Goal: Information Seeking & Learning: Learn about a topic

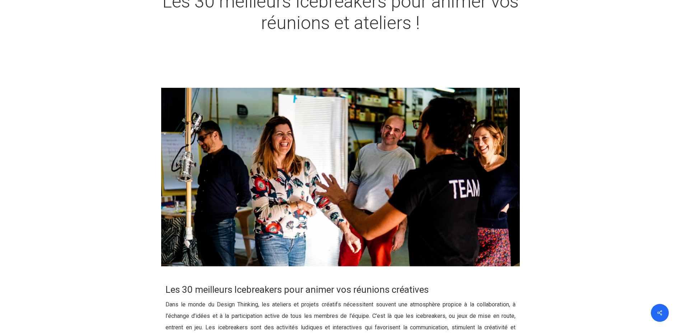
scroll to position [251, 0]
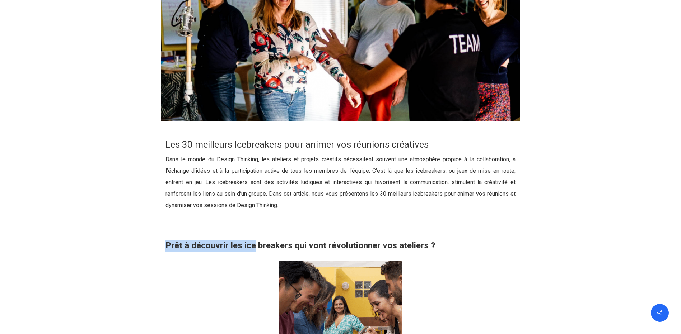
drag, startPoint x: 255, startPoint y: 243, endPoint x: 469, endPoint y: 240, distance: 214.2
click at [469, 240] on p "Prêt à découvrir les ice breakers qui vont révolutionner vos ateliers ?" at bounding box center [340, 246] width 350 height 13
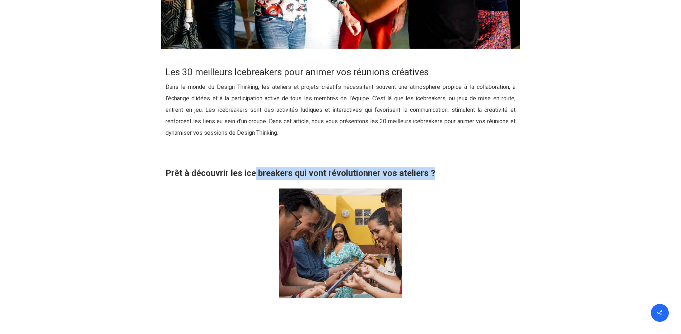
scroll to position [395, 0]
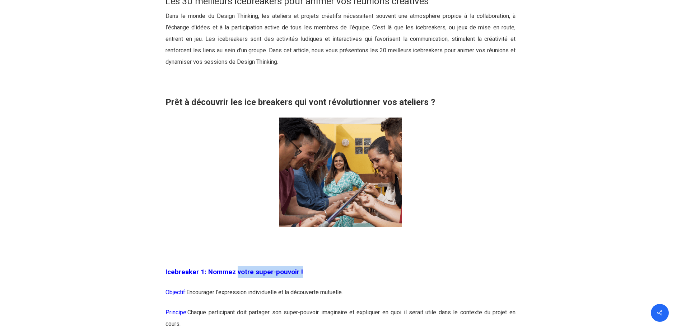
drag, startPoint x: 243, startPoint y: 273, endPoint x: 351, endPoint y: 272, distance: 108.0
click at [351, 272] on p "Icebreaker 1: Nommez votre super-pouvoir !" at bounding box center [340, 277] width 350 height 20
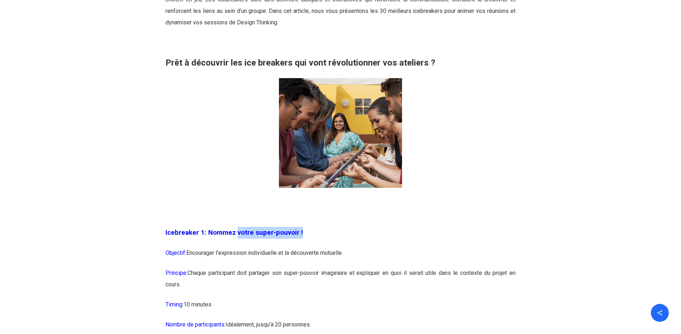
scroll to position [502, 0]
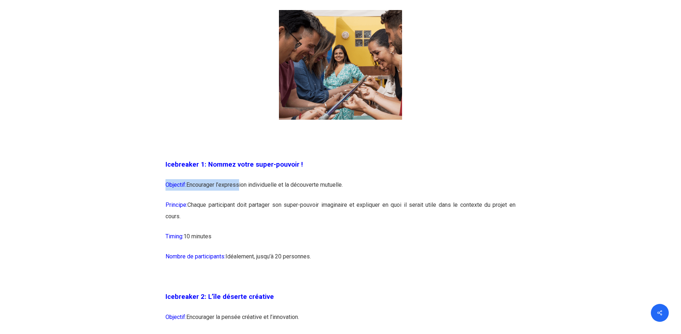
drag, startPoint x: 239, startPoint y: 184, endPoint x: 407, endPoint y: 178, distance: 168.0
drag, startPoint x: 407, startPoint y: 178, endPoint x: 249, endPoint y: 218, distance: 163.5
click at [290, 234] on p "Timing: 10 minutes" at bounding box center [340, 241] width 350 height 20
drag, startPoint x: 208, startPoint y: 205, endPoint x: 309, endPoint y: 204, distance: 100.1
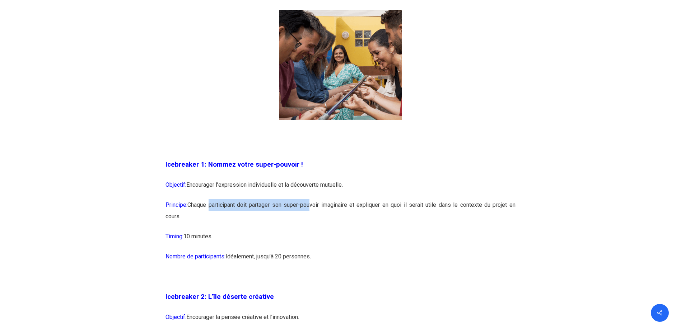
click at [309, 204] on p "Principe: Chaque participant doit partager son super-pouvoir imaginaire et expl…" at bounding box center [340, 216] width 350 height 32
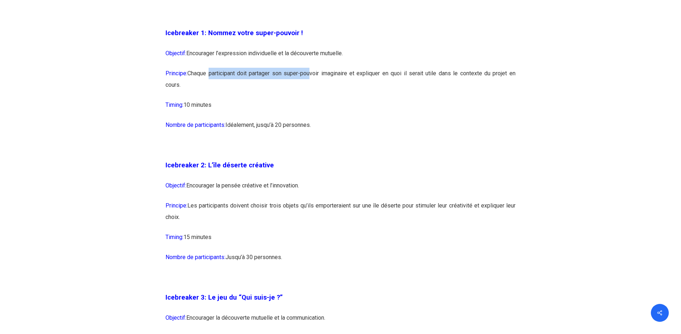
scroll to position [754, 0]
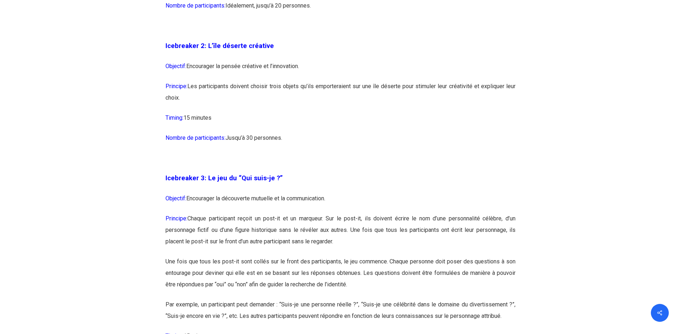
drag, startPoint x: 291, startPoint y: 84, endPoint x: 380, endPoint y: 100, distance: 90.5
click at [380, 100] on p "Principe: Les participants doivent choisir trois objets qu’ils emporteraient su…" at bounding box center [340, 97] width 350 height 32
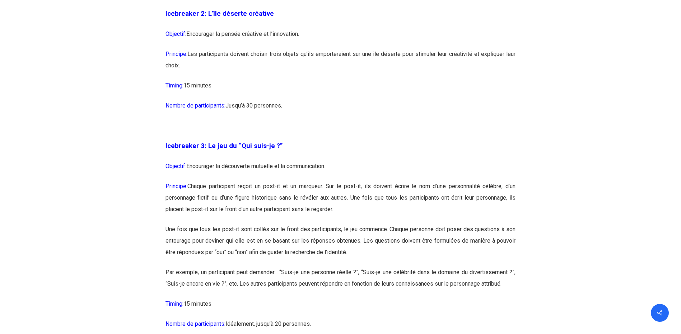
scroll to position [861, 0]
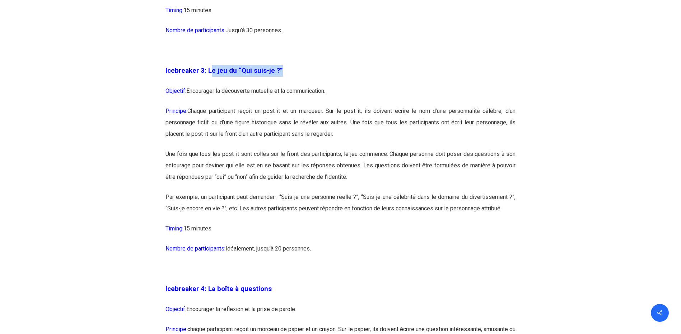
drag, startPoint x: 211, startPoint y: 69, endPoint x: 288, endPoint y: 79, distance: 77.4
click at [288, 79] on p "Icebreaker 3: Le jeu du “Qui suis-je ?”" at bounding box center [340, 75] width 350 height 20
drag, startPoint x: 225, startPoint y: 90, endPoint x: 327, endPoint y: 97, distance: 102.2
click at [327, 97] on p "Objectif: Encourager la découverte mutuelle et la communication." at bounding box center [340, 95] width 350 height 20
drag, startPoint x: 327, startPoint y: 97, endPoint x: 234, endPoint y: 135, distance: 100.1
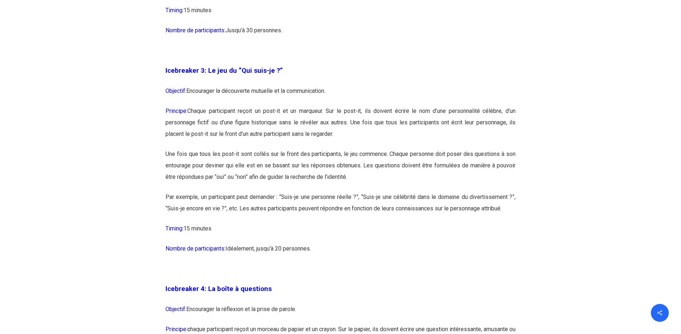
click at [263, 173] on p "Une fois que tous les post-it sont collés sur le front des participants, le jeu…" at bounding box center [340, 170] width 350 height 43
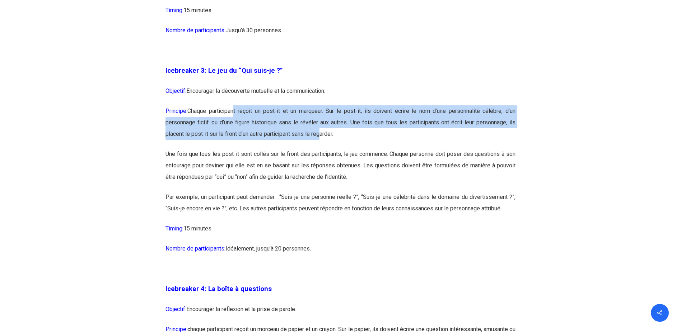
drag, startPoint x: 233, startPoint y: 106, endPoint x: 317, endPoint y: 146, distance: 93.1
click at [317, 146] on p "Principe: Chaque participant reçoit un post-it et un marqueur. Sur le post-it, …" at bounding box center [340, 126] width 350 height 43
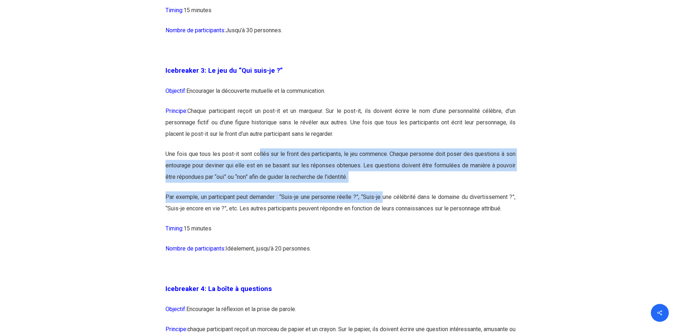
drag, startPoint x: 258, startPoint y: 154, endPoint x: 382, endPoint y: 195, distance: 130.6
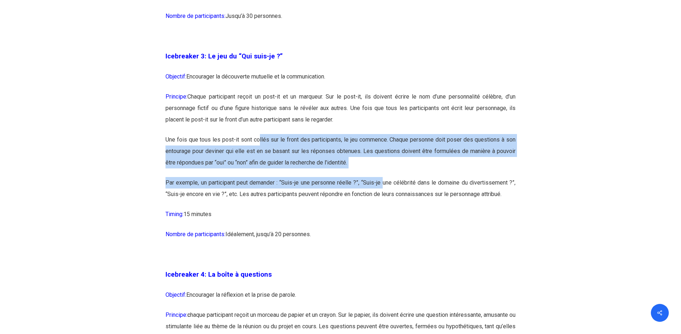
scroll to position [897, 0]
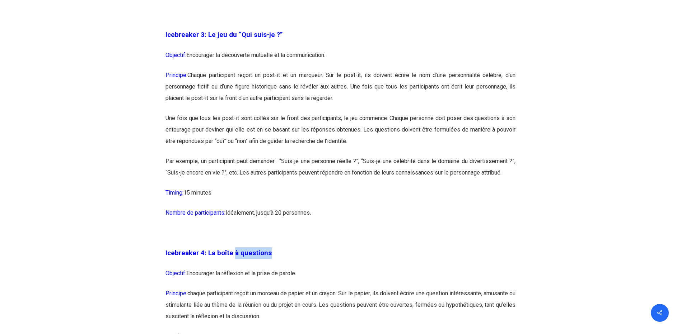
drag, startPoint x: 283, startPoint y: 256, endPoint x: 294, endPoint y: 256, distance: 11.1
click at [294, 256] on p "Icebreaker 4: La boîte à questions" at bounding box center [340, 258] width 350 height 20
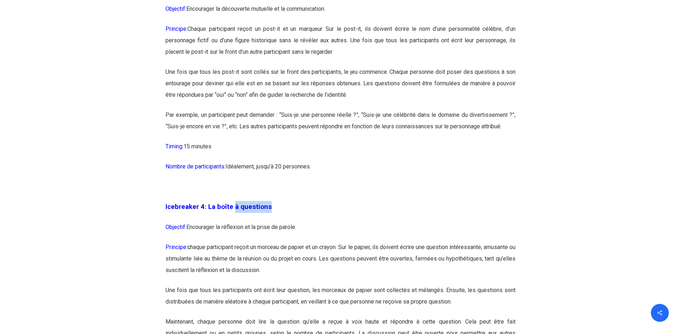
scroll to position [969, 0]
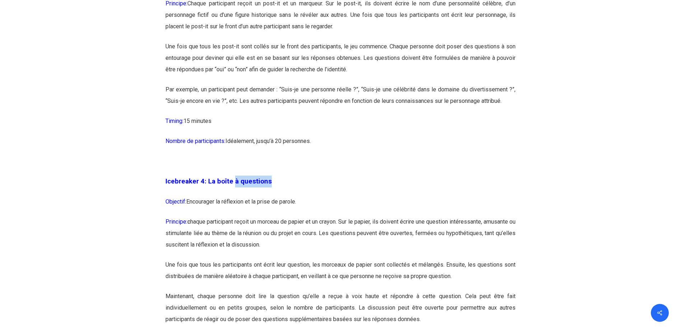
drag, startPoint x: 287, startPoint y: 208, endPoint x: 363, endPoint y: 206, distance: 76.1
click at [363, 206] on p "Objectif: Encourager la réflexion et la prise de parole." at bounding box center [340, 206] width 350 height 20
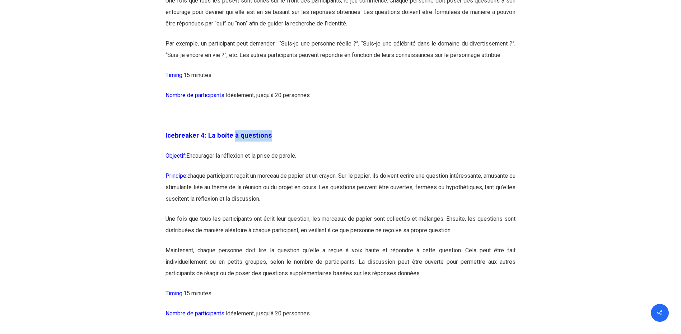
scroll to position [1041, 0]
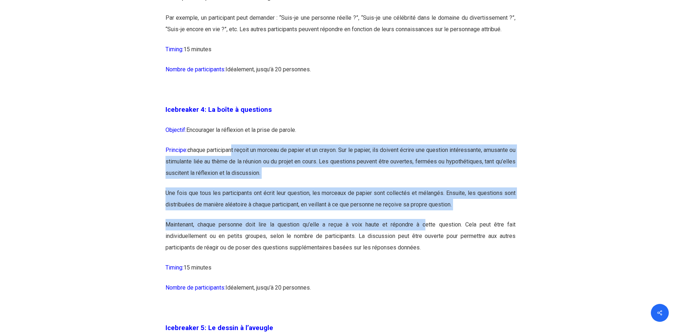
drag, startPoint x: 238, startPoint y: 152, endPoint x: 426, endPoint y: 223, distance: 200.7
click at [394, 197] on p "Une fois que tous les participants ont écrit leur question, les morceaux de pap…" at bounding box center [340, 204] width 350 height 32
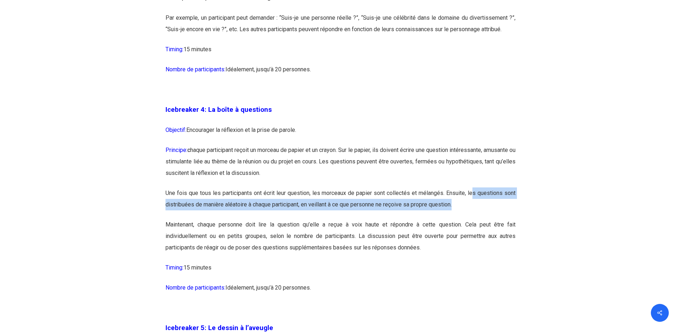
drag, startPoint x: 471, startPoint y: 192, endPoint x: 481, endPoint y: 216, distance: 26.4
click at [481, 216] on p "Une fois que tous les participants ont écrit leur question, les morceaux de pap…" at bounding box center [340, 204] width 350 height 32
click at [254, 213] on p "Une fois que tous les participants ont écrit leur question, les morceaux de pap…" at bounding box center [340, 204] width 350 height 32
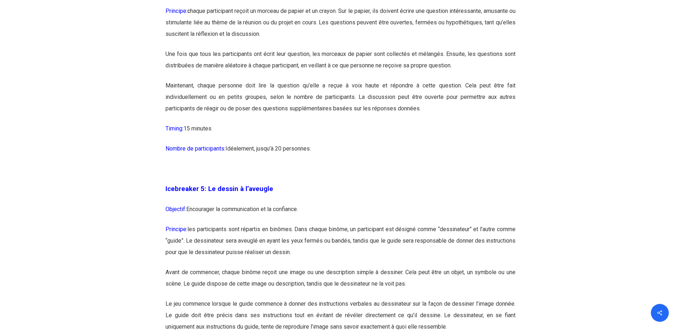
scroll to position [1184, 0]
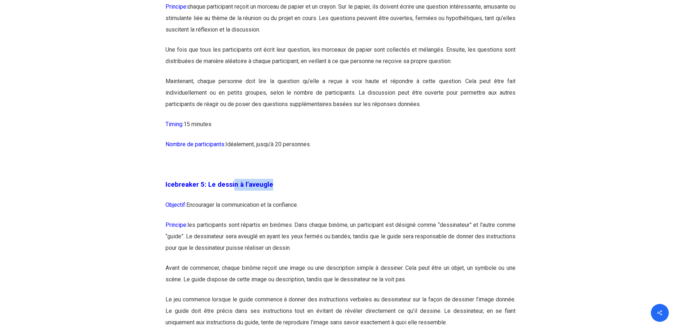
drag, startPoint x: 232, startPoint y: 185, endPoint x: 295, endPoint y: 186, distance: 63.2
click at [295, 186] on p "Icebreaker 5: Le dessin à l’aveugle" at bounding box center [340, 189] width 350 height 20
drag, startPoint x: 234, startPoint y: 206, endPoint x: 318, endPoint y: 209, distance: 84.0
click at [318, 209] on p "Objectif: Encourager la communication et la confiance." at bounding box center [340, 210] width 350 height 20
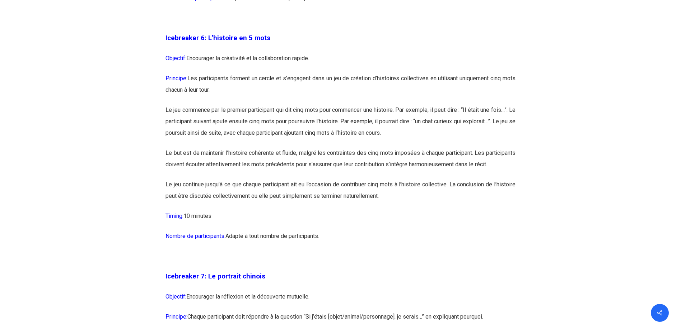
scroll to position [1722, 0]
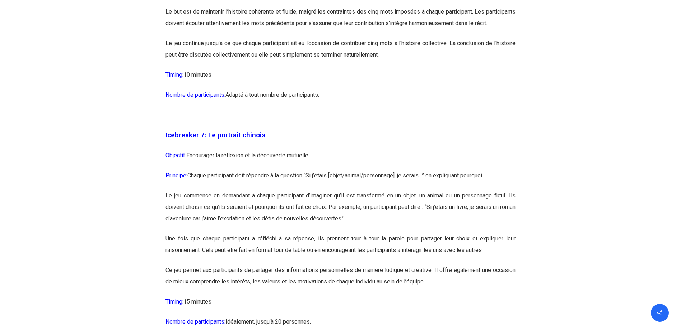
drag, startPoint x: 226, startPoint y: 159, endPoint x: 246, endPoint y: 159, distance: 20.5
click at [246, 139] on span "Icebreaker 7: Le portrait chinois" at bounding box center [215, 135] width 100 height 8
drag, startPoint x: 229, startPoint y: 220, endPoint x: 327, endPoint y: 222, distance: 97.6
click at [327, 222] on p "Le jeu commence en demandant à chaque participant d’imaginer qu’il est transfor…" at bounding box center [340, 211] width 350 height 43
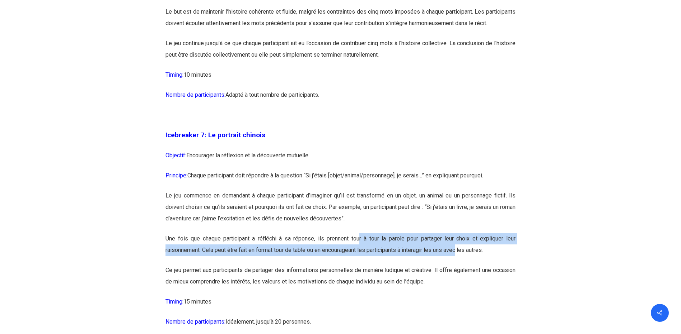
drag, startPoint x: 396, startPoint y: 261, endPoint x: 460, endPoint y: 281, distance: 66.5
click at [460, 265] on p "Une fois que chaque participant a réfléchi à sa réponse, ils prennent tour à to…" at bounding box center [340, 249] width 350 height 32
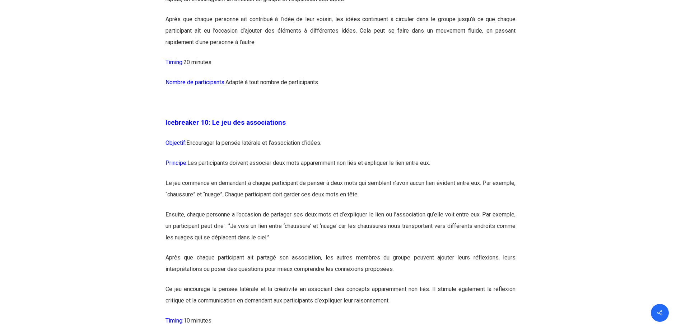
scroll to position [2548, 0]
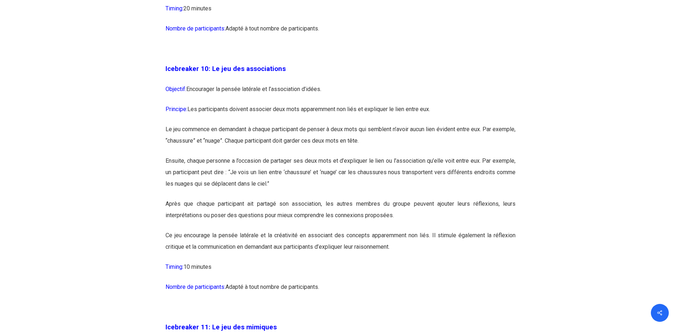
drag, startPoint x: 326, startPoint y: 114, endPoint x: 334, endPoint y: 113, distance: 8.3
click at [334, 104] on p "Objectif: Encourager la pensée latérale et l’association d’idées." at bounding box center [340, 94] width 350 height 20
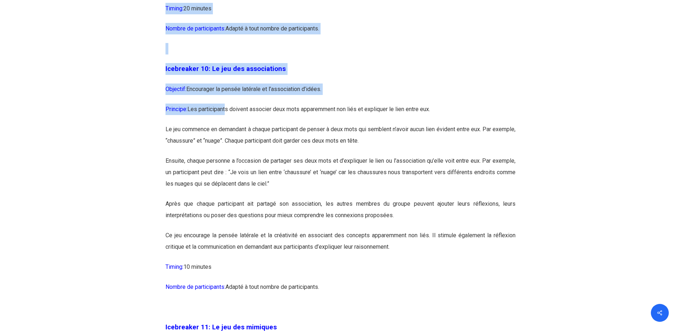
drag, startPoint x: 226, startPoint y: 129, endPoint x: 548, endPoint y: 113, distance: 322.3
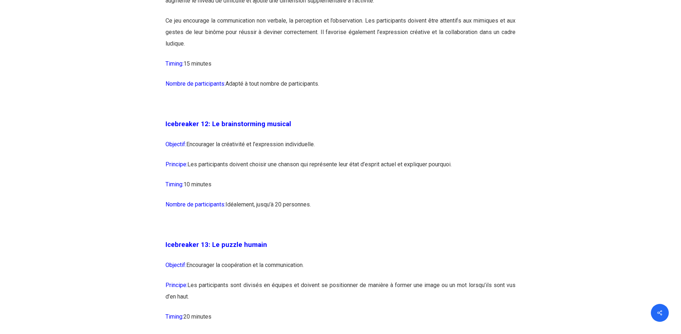
scroll to position [3086, 0]
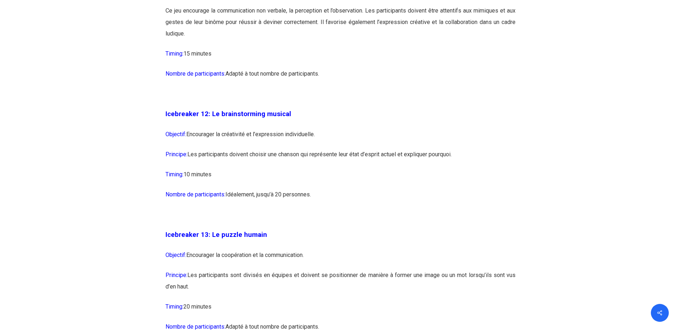
drag, startPoint x: 243, startPoint y: 176, endPoint x: 463, endPoint y: 171, distance: 220.7
click at [357, 189] on p "Timing: 10 minutes" at bounding box center [340, 179] width 350 height 20
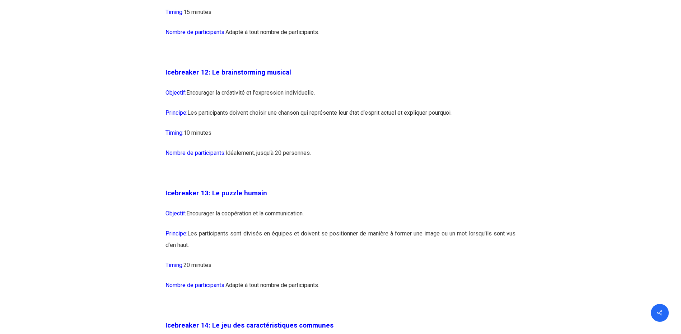
scroll to position [3193, 0]
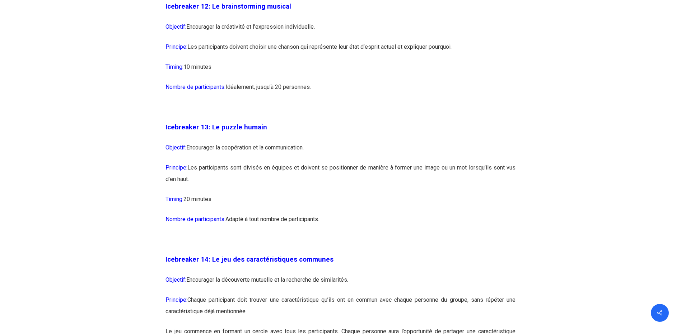
drag, startPoint x: 218, startPoint y: 174, endPoint x: 319, endPoint y: 169, distance: 101.3
click at [319, 162] on p "Objectif: Encourager la coopération et la communication." at bounding box center [340, 152] width 350 height 20
drag, startPoint x: 319, startPoint y: 169, endPoint x: 291, endPoint y: 203, distance: 44.3
click at [291, 194] on p "Principe: Les participants sont divisés en équipes et doivent se positionner de…" at bounding box center [340, 178] width 350 height 32
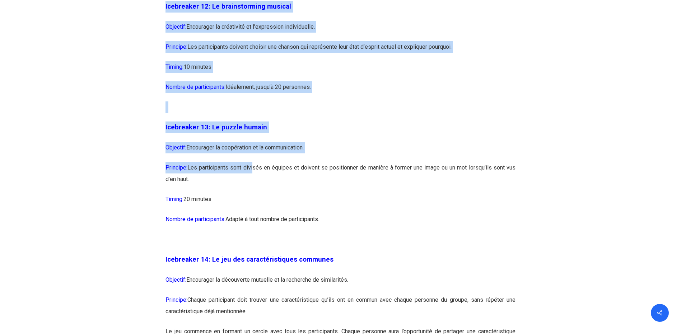
drag, startPoint x: 253, startPoint y: 189, endPoint x: 554, endPoint y: 186, distance: 300.7
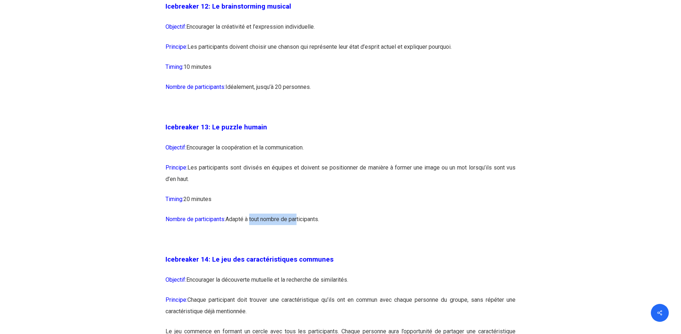
drag, startPoint x: 251, startPoint y: 241, endPoint x: 356, endPoint y: 235, distance: 105.3
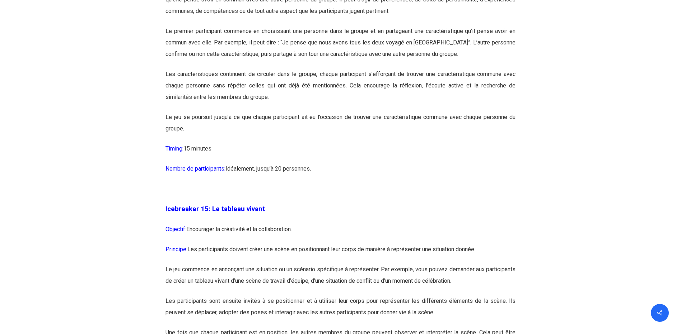
scroll to position [3588, 0]
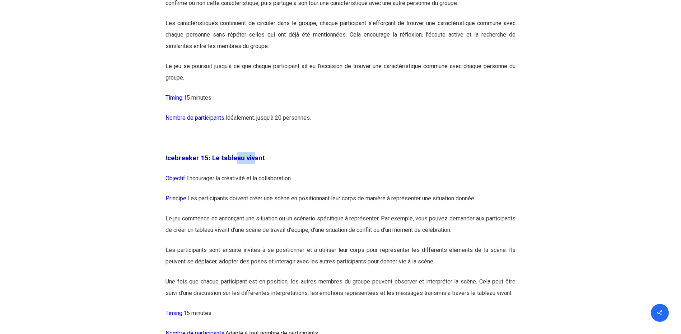
drag, startPoint x: 234, startPoint y: 181, endPoint x: 268, endPoint y: 182, distance: 34.5
click at [268, 173] on p "Icebreaker 15: Le tableau vivant" at bounding box center [340, 162] width 350 height 20
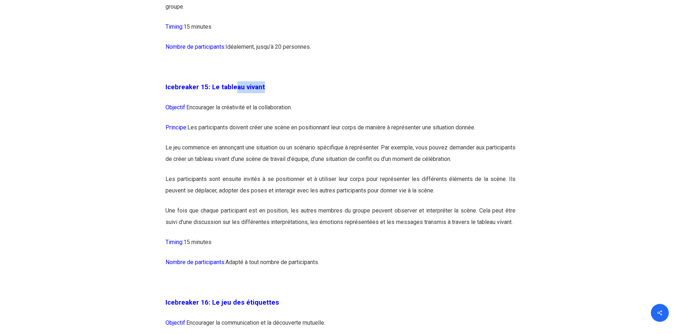
scroll to position [3660, 0]
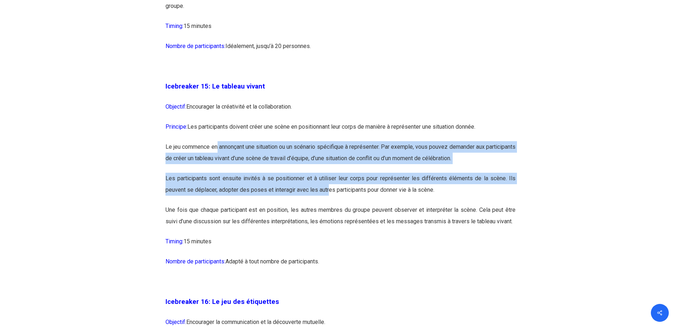
drag, startPoint x: 223, startPoint y: 173, endPoint x: 328, endPoint y: 215, distance: 113.5
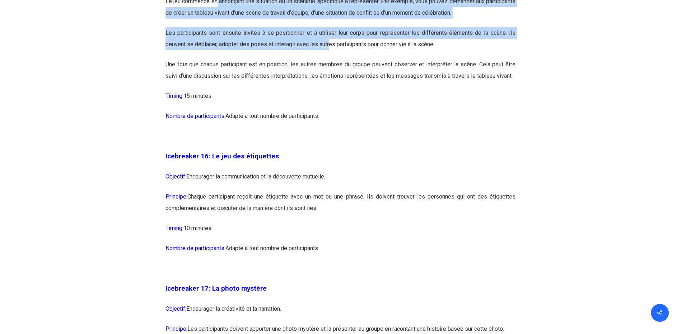
scroll to position [3947, 0]
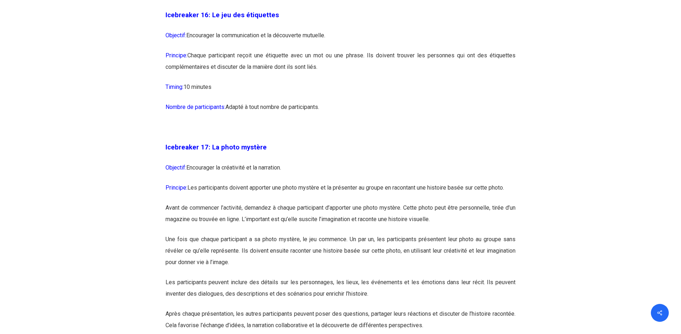
drag, startPoint x: 253, startPoint y: 57, endPoint x: 368, endPoint y: 119, distance: 130.4
click at [368, 119] on div "Icebreaker 1: Nommez votre super-pouvoir ! Objectif: Encourager l’expression in…" at bounding box center [340, 107] width 350 height 6787
click at [425, 122] on p "Nombre de participants: Adapté à tout nombre de participants." at bounding box center [340, 112] width 350 height 20
drag, startPoint x: 256, startPoint y: 130, endPoint x: 413, endPoint y: 125, distance: 157.2
click at [413, 122] on p "Nombre de participants: Adapté à tout nombre de participants." at bounding box center [340, 112] width 350 height 20
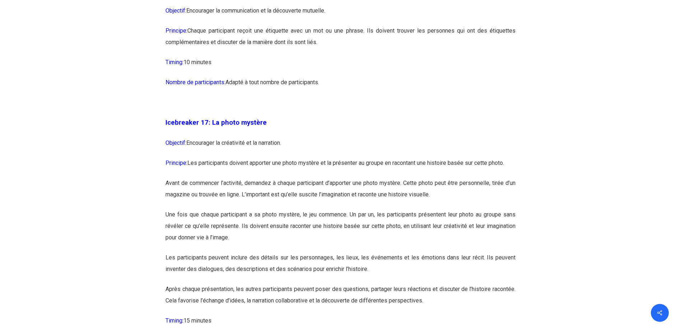
scroll to position [3983, 0]
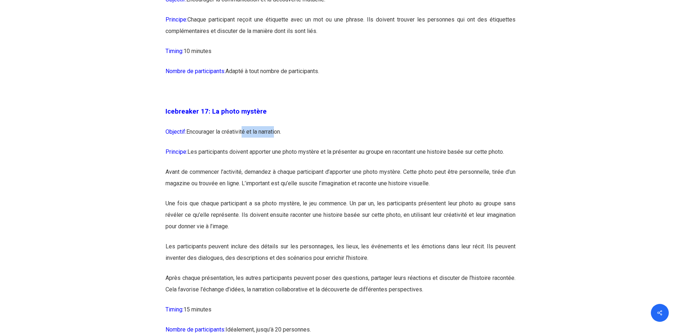
drag, startPoint x: 243, startPoint y: 152, endPoint x: 324, endPoint y: 142, distance: 82.5
click at [324, 142] on div "Icebreaker 1: Nommez votre super-pouvoir ! Objectif: Encourager l’expression in…" at bounding box center [340, 71] width 350 height 6787
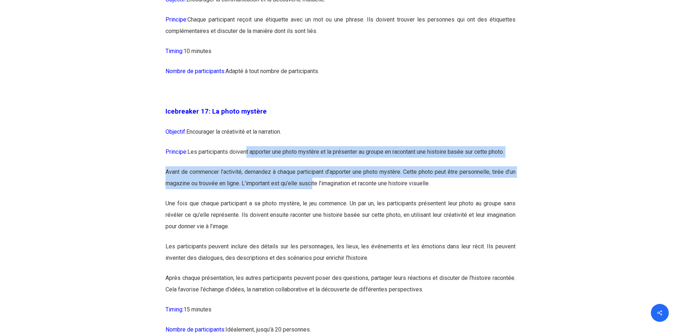
drag, startPoint x: 279, startPoint y: 174, endPoint x: 314, endPoint y: 214, distance: 53.4
click at [314, 214] on div "Icebreaker 1: Nommez votre super-pouvoir ! Objectif: Encourager l’expression in…" at bounding box center [340, 71] width 350 height 6787
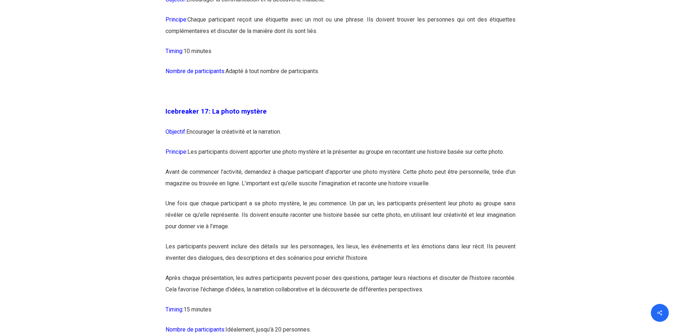
drag, startPoint x: 314, startPoint y: 214, endPoint x: 432, endPoint y: 184, distance: 121.1
click at [402, 241] on p "Une fois que chaque participant a sa photo mystère, le jeu commence. Un par un,…" at bounding box center [340, 219] width 350 height 43
drag, startPoint x: 433, startPoint y: 175, endPoint x: 521, endPoint y: 176, distance: 87.9
click at [521, 176] on div "Icebreaker 1: Nommez votre super-pouvoir ! Objectif: Encourager l’expression in…" at bounding box center [341, 67] width 366 height 6804
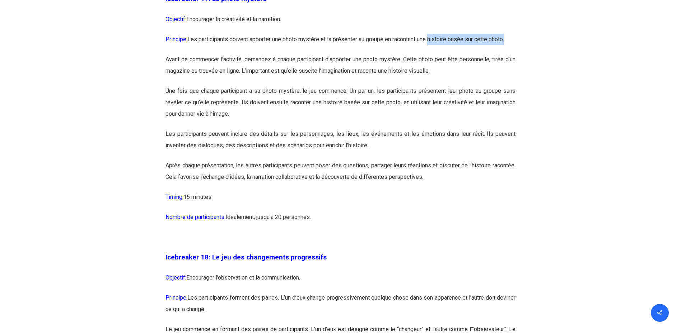
scroll to position [4198, 0]
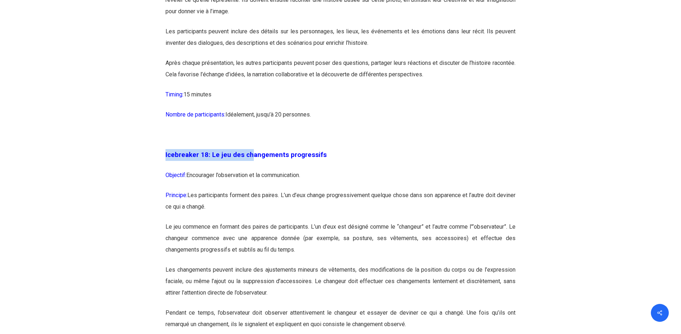
drag, startPoint x: 250, startPoint y: 178, endPoint x: 397, endPoint y: 167, distance: 147.2
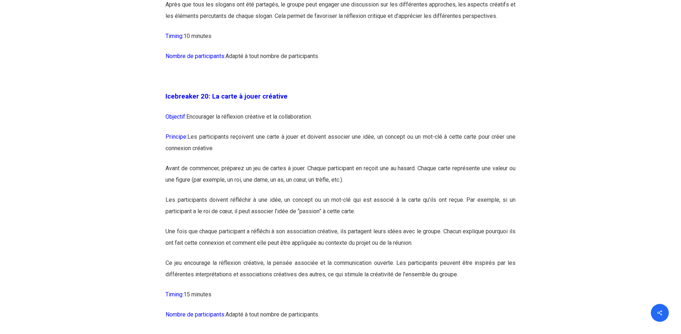
scroll to position [4844, 0]
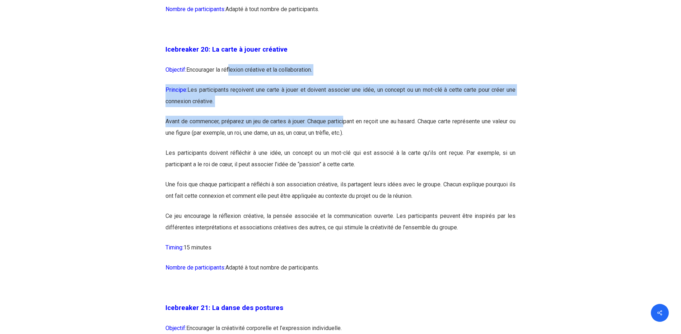
drag, startPoint x: 229, startPoint y: 93, endPoint x: 348, endPoint y: 141, distance: 128.7
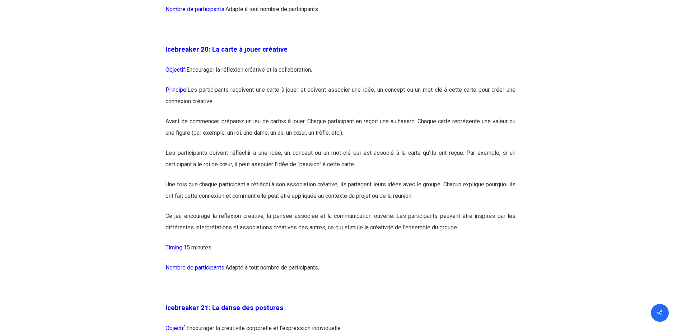
click at [460, 141] on p "Avant de commencer, préparez un jeu de cartes à jouer. Chaque participant en re…" at bounding box center [340, 132] width 350 height 32
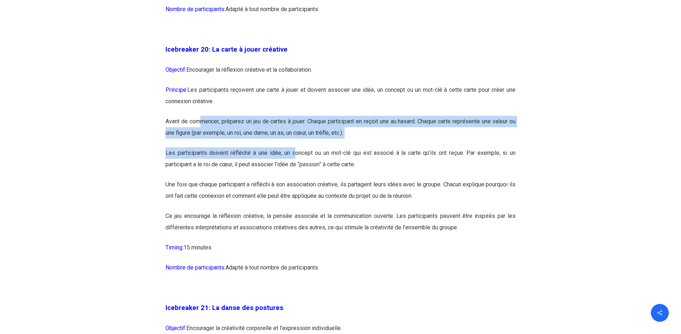
drag, startPoint x: 209, startPoint y: 144, endPoint x: 293, endPoint y: 181, distance: 91.7
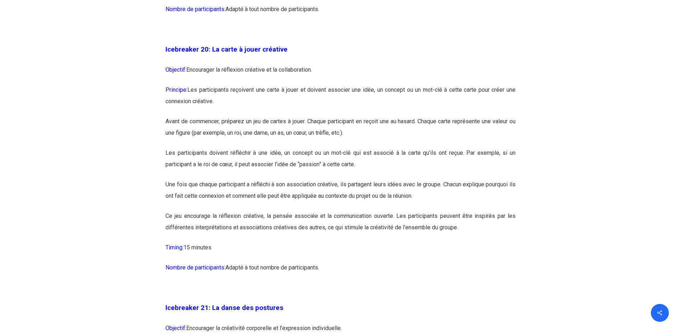
drag, startPoint x: 293, startPoint y: 181, endPoint x: 386, endPoint y: 154, distance: 96.4
click at [386, 179] on p "Les participants doivent réfléchir à une idée, un concept ou un mot-clé qui est…" at bounding box center [340, 163] width 350 height 32
drag, startPoint x: 385, startPoint y: 145, endPoint x: 505, endPoint y: 147, distance: 119.5
click at [505, 147] on p "Avant de commencer, préparez un jeu de cartes à jouer. Chaque participant en re…" at bounding box center [340, 132] width 350 height 32
drag, startPoint x: 505, startPoint y: 147, endPoint x: 499, endPoint y: 155, distance: 9.8
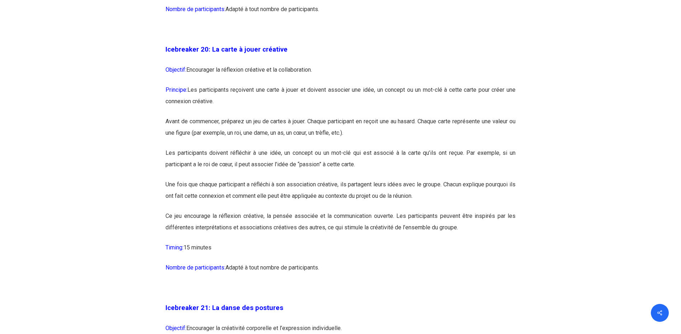
click at [491, 177] on p "Les participants doivent réfléchir à une idée, un concept ou un mot-clé qui est…" at bounding box center [340, 163] width 350 height 32
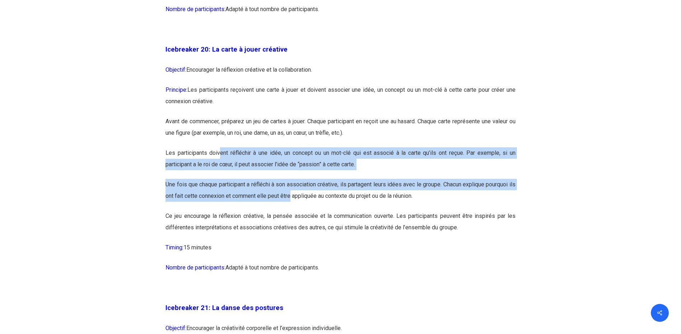
drag, startPoint x: 220, startPoint y: 176, endPoint x: 299, endPoint y: 220, distance: 90.0
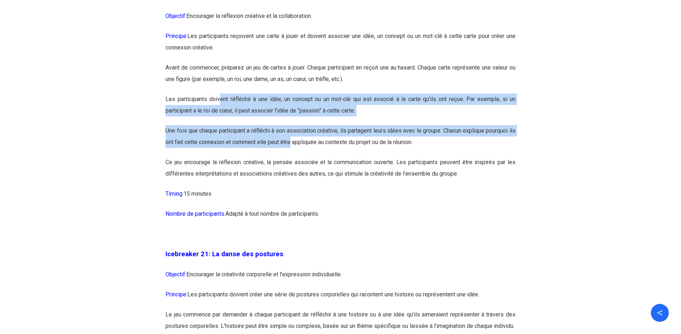
scroll to position [5023, 0]
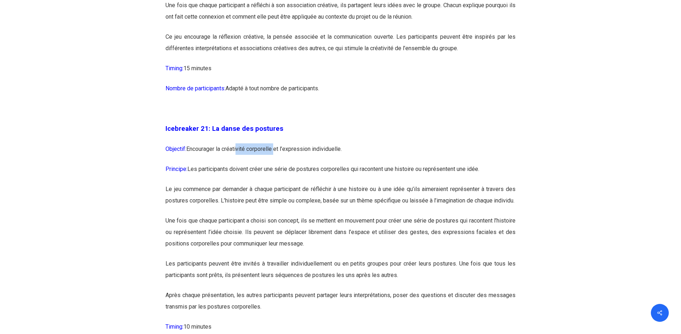
drag, startPoint x: 285, startPoint y: 173, endPoint x: 296, endPoint y: 173, distance: 10.8
click at [296, 164] on p "Objectif: Encourager la créativité corporelle et l’expression individuelle." at bounding box center [340, 154] width 350 height 20
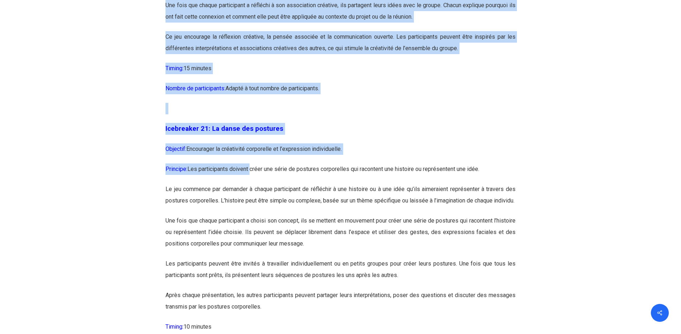
drag, startPoint x: 253, startPoint y: 194, endPoint x: 545, endPoint y: 187, distance: 292.2
click at [299, 215] on p "Le jeu commence par demander à chaque participant de réfléchir à une histoire o…" at bounding box center [340, 200] width 350 height 32
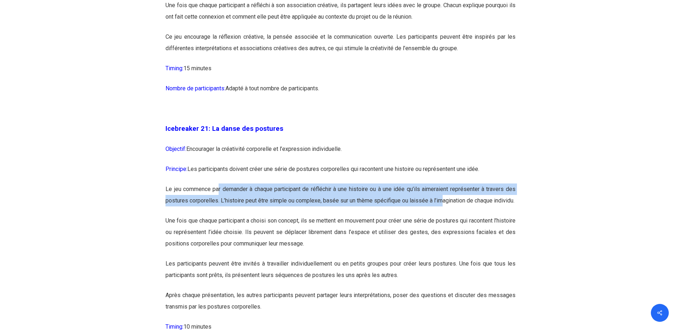
drag, startPoint x: 231, startPoint y: 214, endPoint x: 459, endPoint y: 225, distance: 227.7
click at [459, 215] on p "Le jeu commence par demander à chaque participant de réfléchir à une histoire o…" at bounding box center [340, 200] width 350 height 32
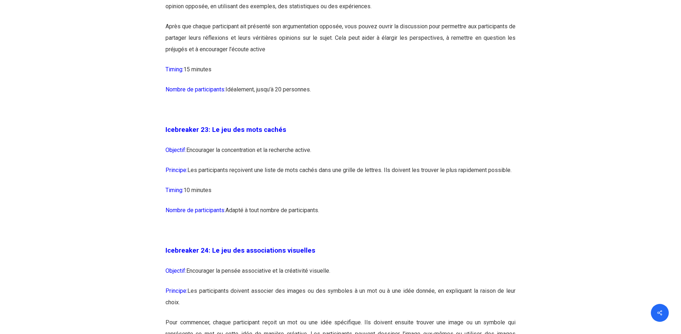
scroll to position [5598, 0]
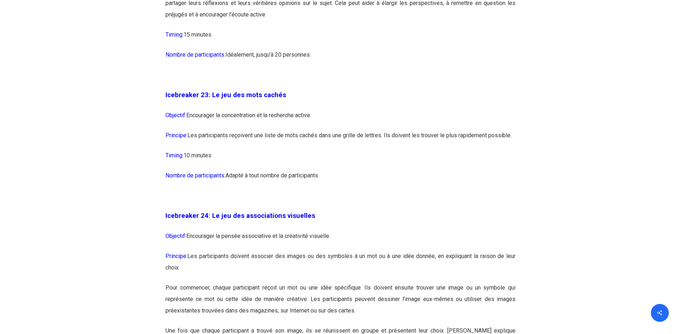
drag, startPoint x: 233, startPoint y: 151, endPoint x: 378, endPoint y: 153, distance: 145.0
click at [378, 130] on p "Objectif: Encourager la concentration et la recherche active." at bounding box center [340, 120] width 350 height 20
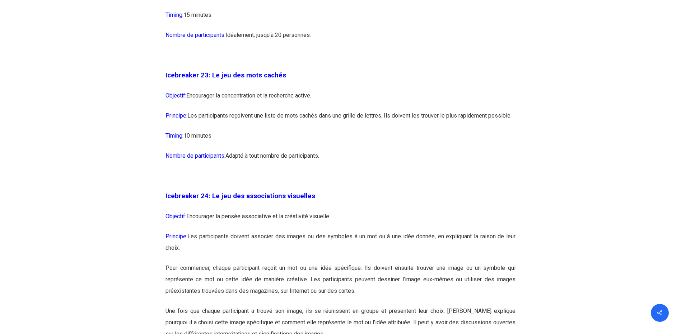
scroll to position [5669, 0]
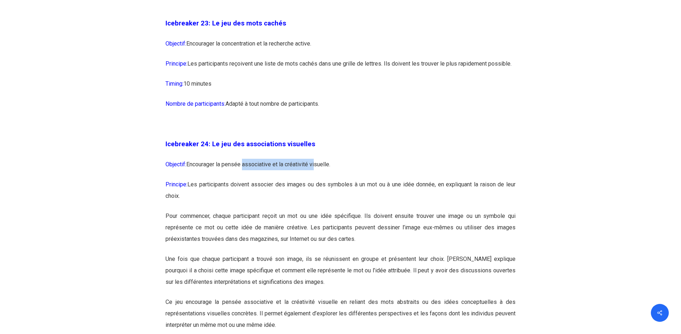
drag, startPoint x: 242, startPoint y: 204, endPoint x: 375, endPoint y: 204, distance: 133.1
click at [375, 179] on p "Objectif: Encourager la pensée associative et la créativité visuelle." at bounding box center [340, 169] width 350 height 20
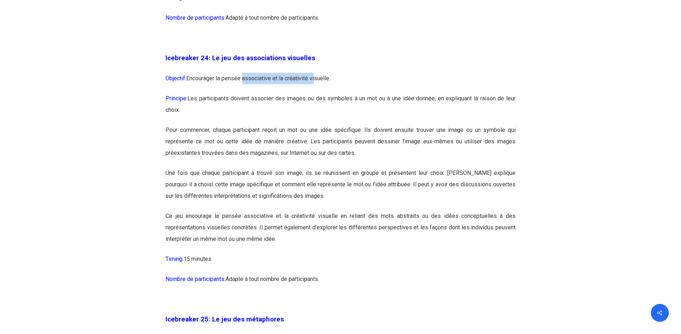
scroll to position [5849, 0]
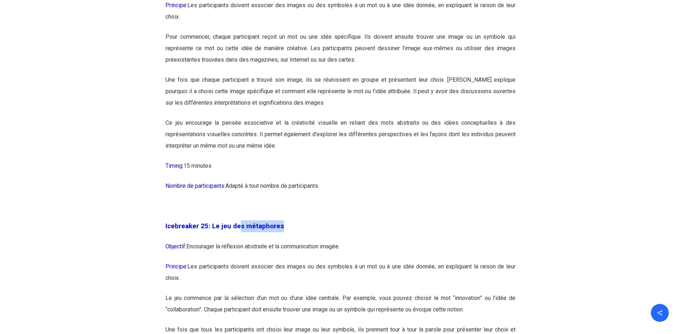
drag, startPoint x: 236, startPoint y: 261, endPoint x: 359, endPoint y: 259, distance: 123.1
click at [359, 241] on p "Icebreaker 25: Le jeu des métaphores" at bounding box center [340, 231] width 350 height 20
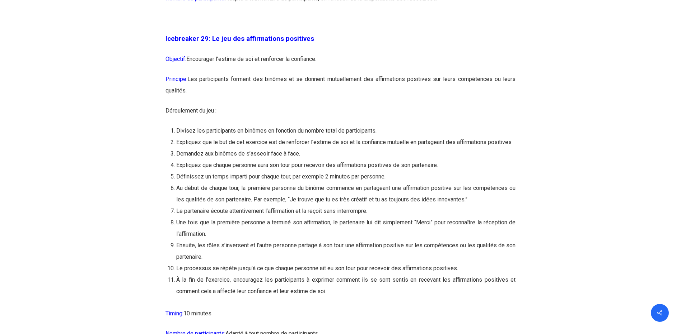
scroll to position [6853, 0]
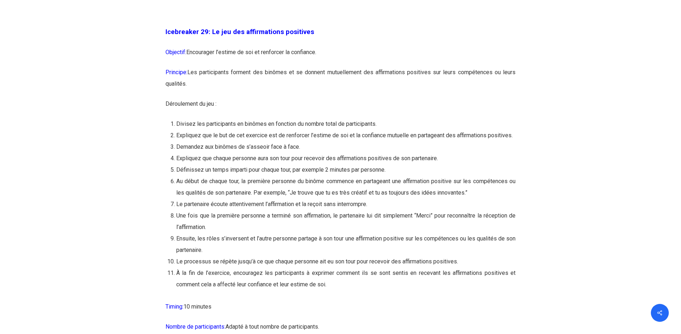
drag, startPoint x: 260, startPoint y: 85, endPoint x: 367, endPoint y: 87, distance: 107.7
click at [367, 67] on p "Objectif: Encourager l’estime de soi et renforcer la confiance." at bounding box center [340, 57] width 350 height 20
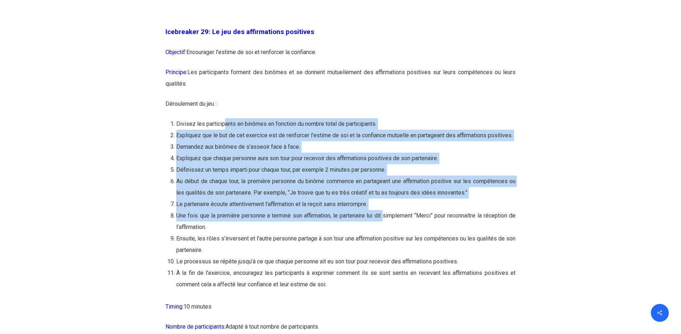
drag, startPoint x: 287, startPoint y: 158, endPoint x: 383, endPoint y: 250, distance: 132.7
click at [383, 250] on ol "Divisez les participants en binômes en fonction du nombre total de participants…" at bounding box center [345, 204] width 339 height 172
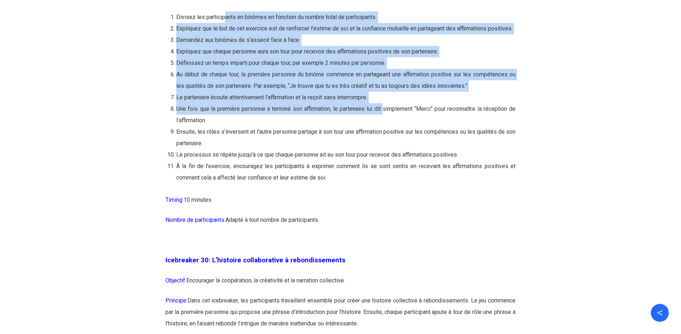
scroll to position [7033, 0]
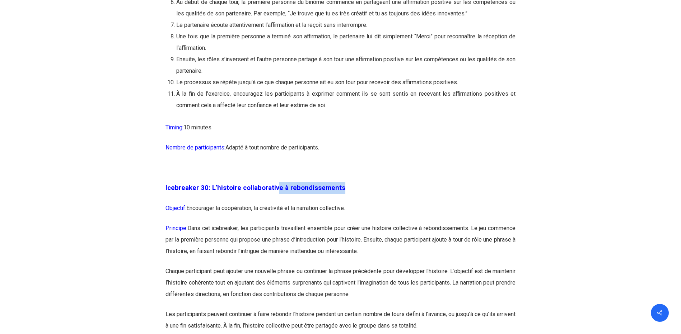
drag, startPoint x: 274, startPoint y: 219, endPoint x: 417, endPoint y: 217, distance: 143.2
click at [417, 203] on p "Icebreaker 30: L’histoire collaborative à rebondissements" at bounding box center [340, 192] width 350 height 20
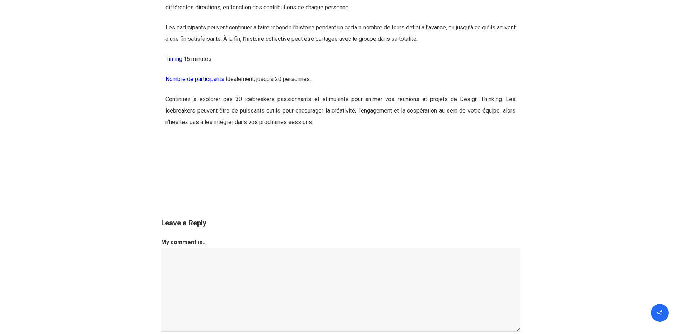
scroll to position [7428, 0]
